Goal: Task Accomplishment & Management: Complete application form

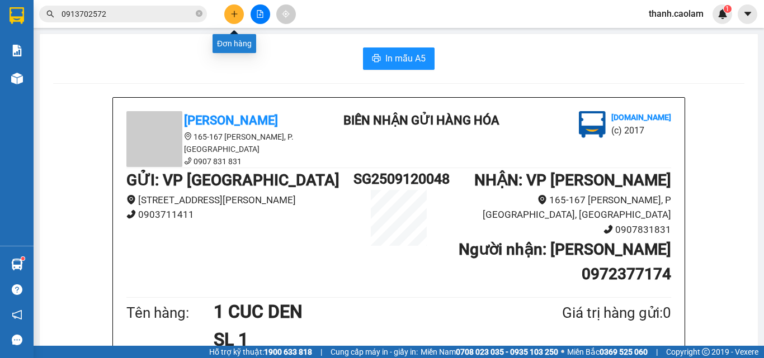
click at [236, 9] on button at bounding box center [234, 14] width 20 height 20
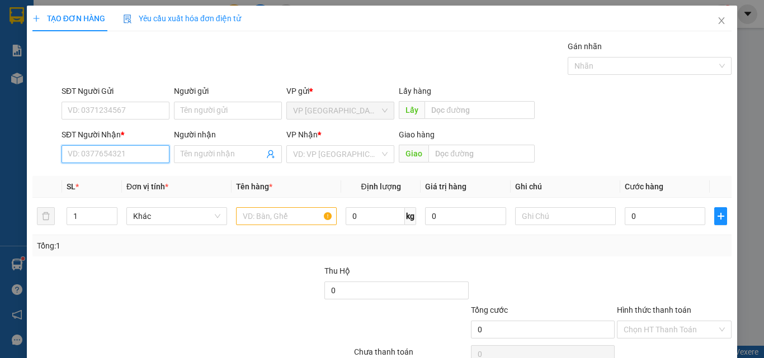
click at [141, 154] on input "SĐT Người Nhận *" at bounding box center [115, 154] width 108 height 18
type input "6"
type input "0949841603"
click at [233, 151] on input "Người nhận" at bounding box center [222, 154] width 83 height 12
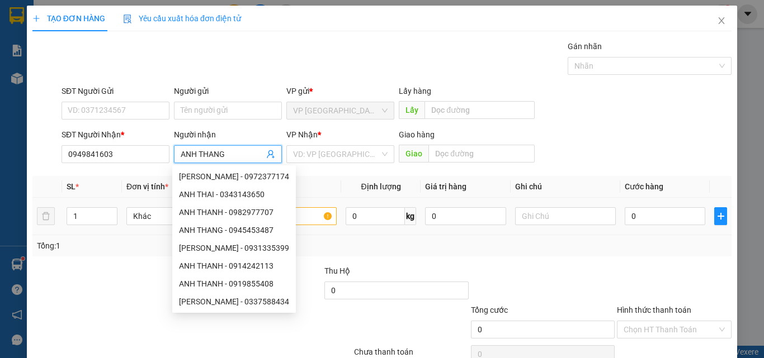
type input "ANH THANG"
click at [309, 215] on input "text" at bounding box center [286, 216] width 101 height 18
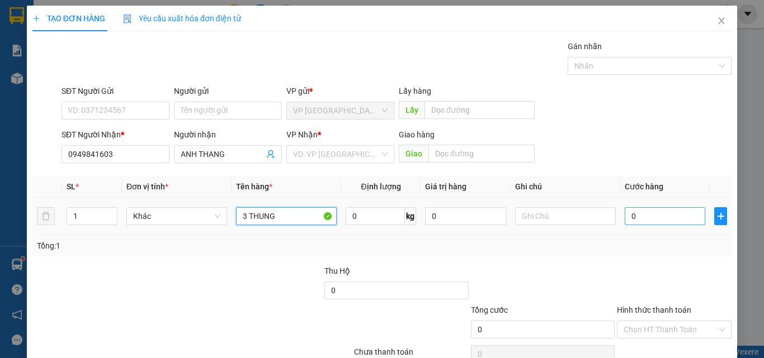
type input "3 THUNG"
click at [642, 217] on input "0" at bounding box center [664, 216] width 80 height 18
type input "1"
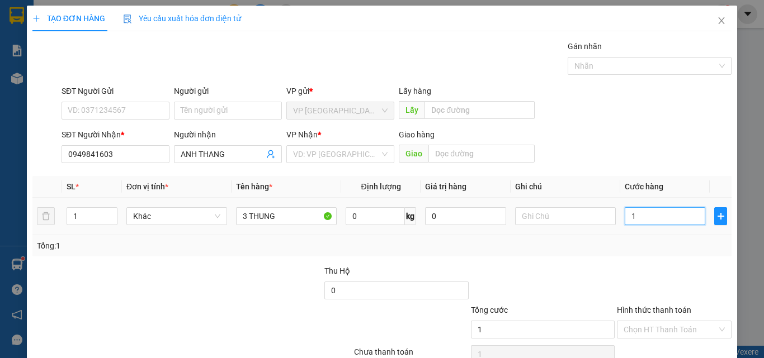
type input "15"
type input "150"
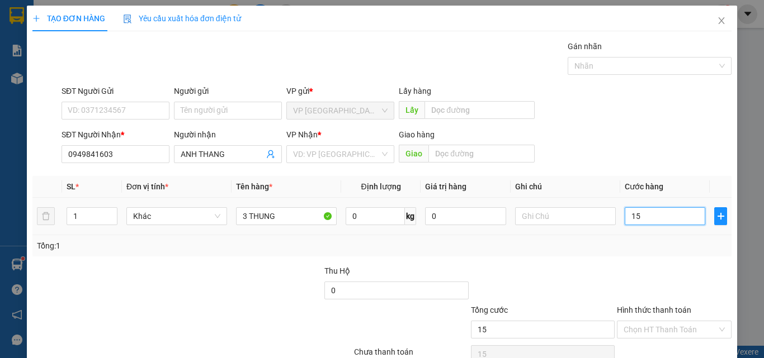
type input "150"
type input "1.500"
type input "15.000"
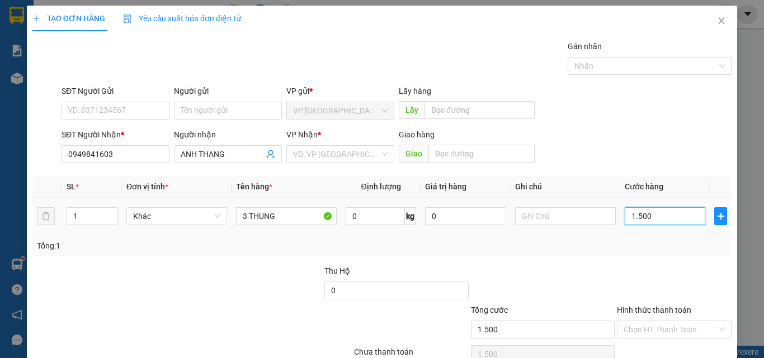
type input "15.000"
type input "150.000"
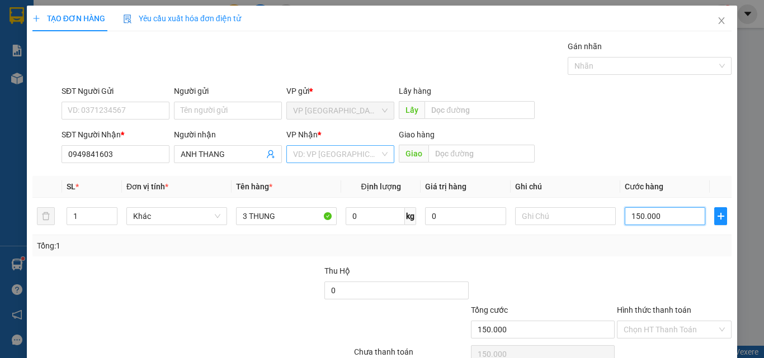
type input "150.000"
click at [375, 151] on input "search" at bounding box center [336, 154] width 87 height 17
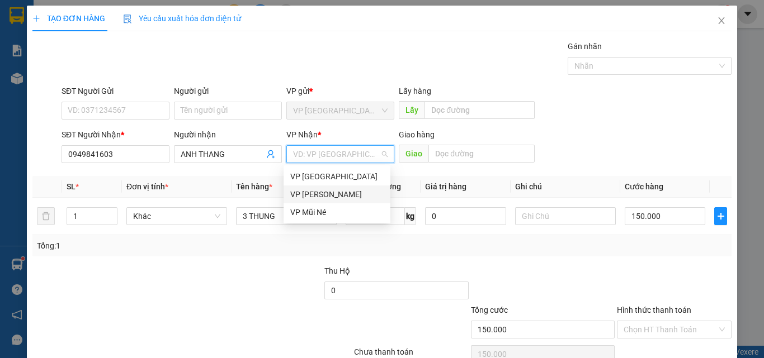
click at [334, 195] on div "VP [PERSON_NAME]" at bounding box center [336, 194] width 93 height 12
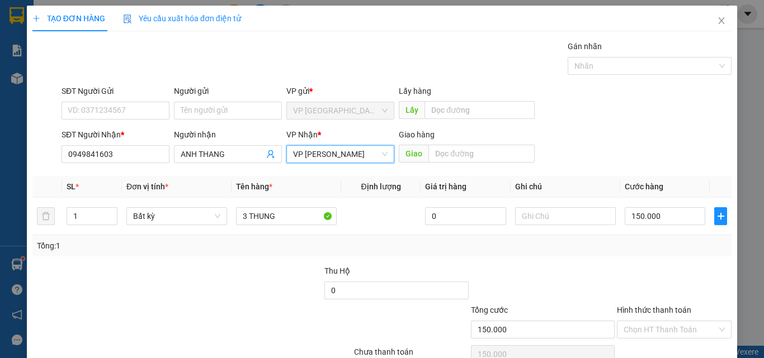
scroll to position [55, 0]
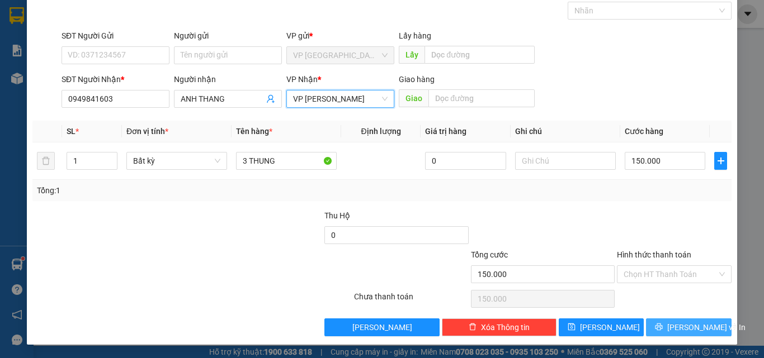
click at [686, 325] on span "[PERSON_NAME] và In" at bounding box center [706, 327] width 78 height 12
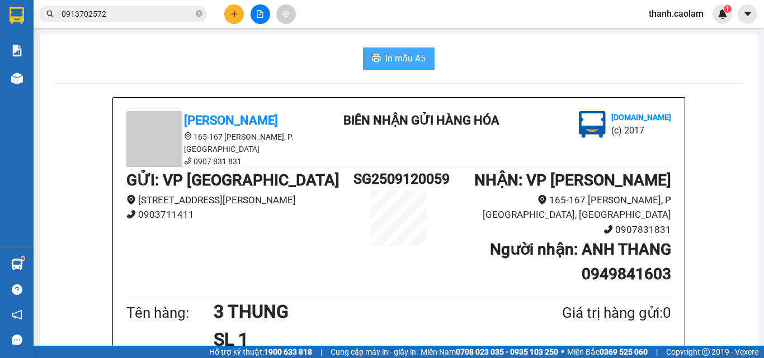
click at [394, 49] on button "In mẫu A5" at bounding box center [399, 59] width 72 height 22
